Goal: Transaction & Acquisition: Purchase product/service

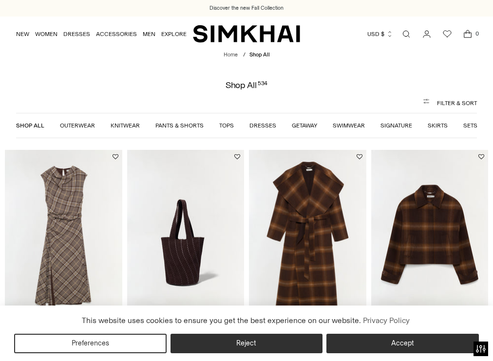
click at [404, 38] on link "Open search modal" at bounding box center [405, 33] width 19 height 19
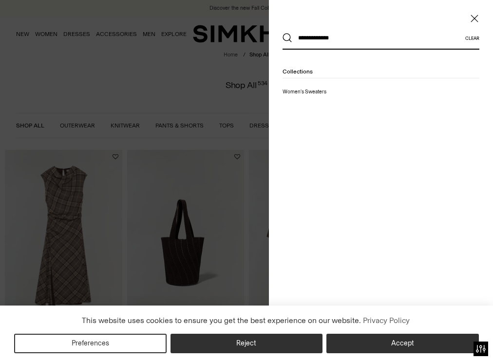
type input "**********"
click at [283, 33] on button "Search" at bounding box center [288, 38] width 10 height 10
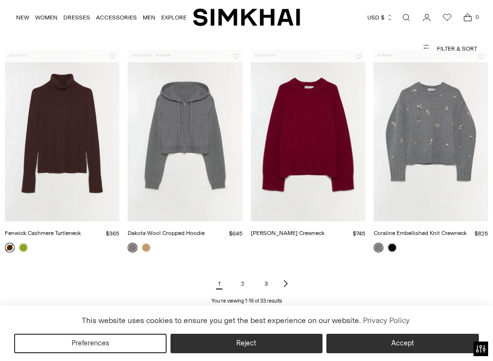
scroll to position [794, 0]
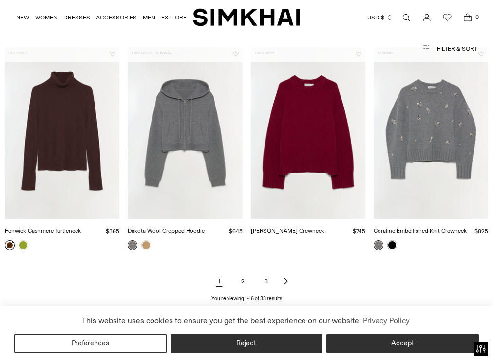
click at [240, 283] on link "2" at bounding box center [242, 281] width 19 height 19
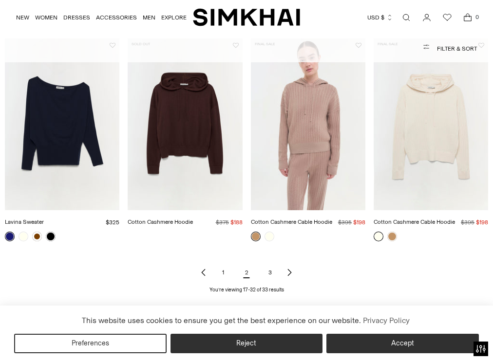
scroll to position [802, 0]
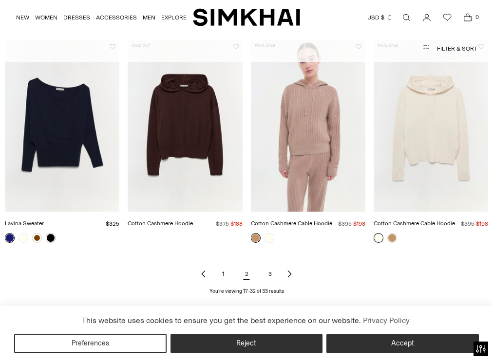
click at [290, 274] on icon "Next page of results" at bounding box center [289, 274] width 3 height 7
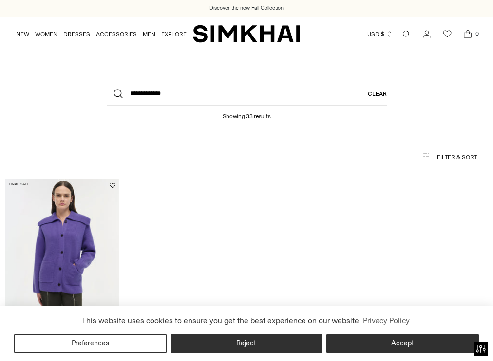
scroll to position [96, 0]
